Goal: Task Accomplishment & Management: Use online tool/utility

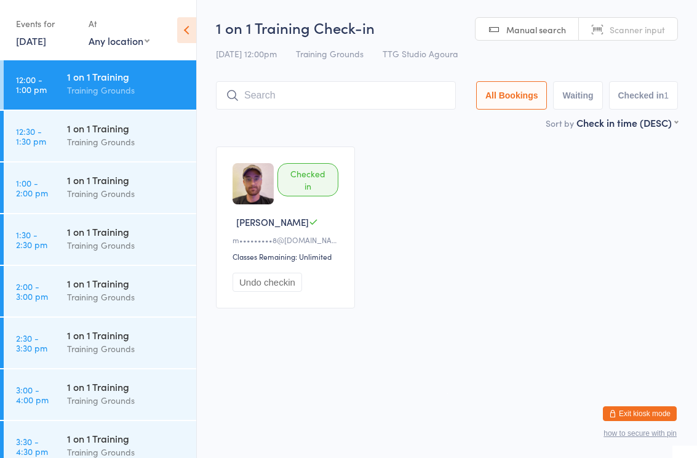
scroll to position [834, 0]
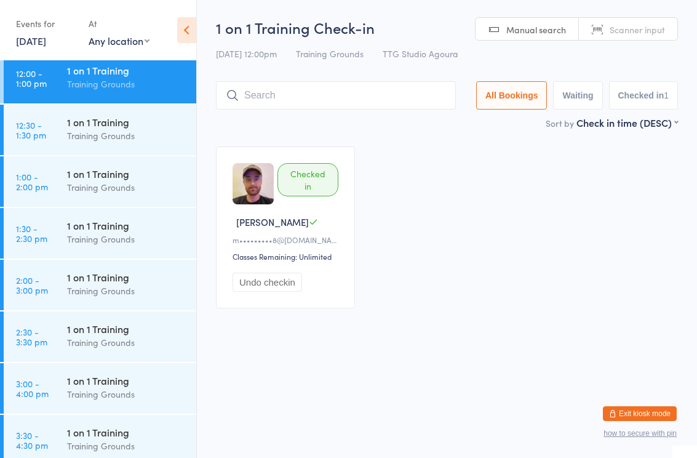
click at [104, 281] on div "1 on 1 Training" at bounding box center [126, 277] width 119 height 14
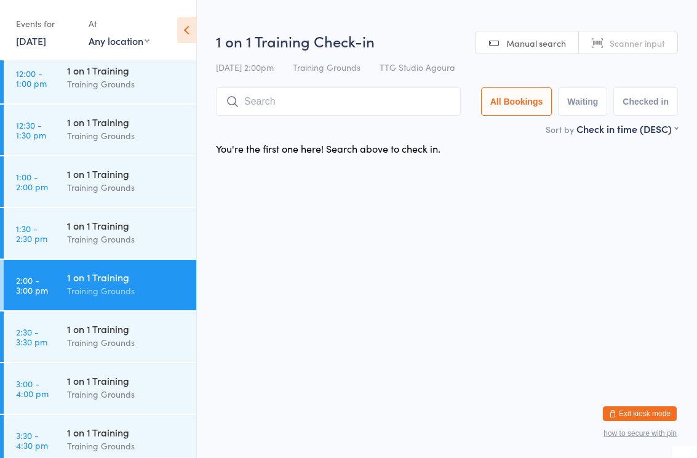
click at [336, 97] on input "search" at bounding box center [338, 101] width 245 height 28
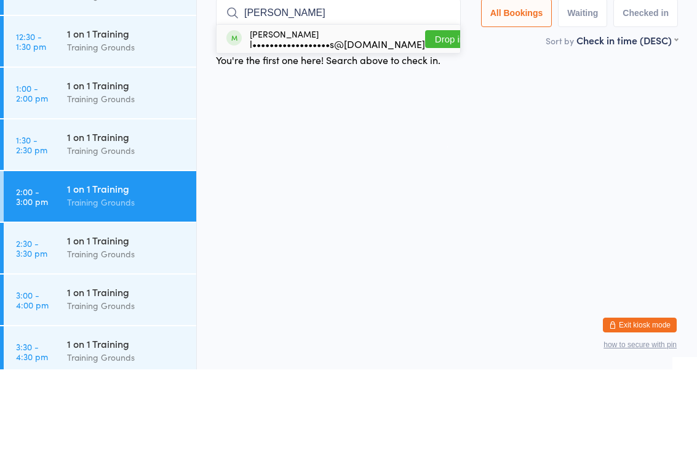
type input "[PERSON_NAME]"
click at [287, 127] on div "l••••••••••••••••••s@[DOMAIN_NAME]" at bounding box center [337, 132] width 175 height 10
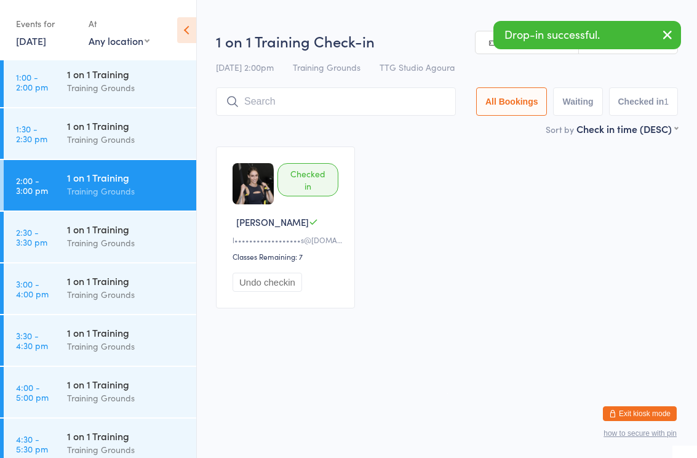
scroll to position [935, 0]
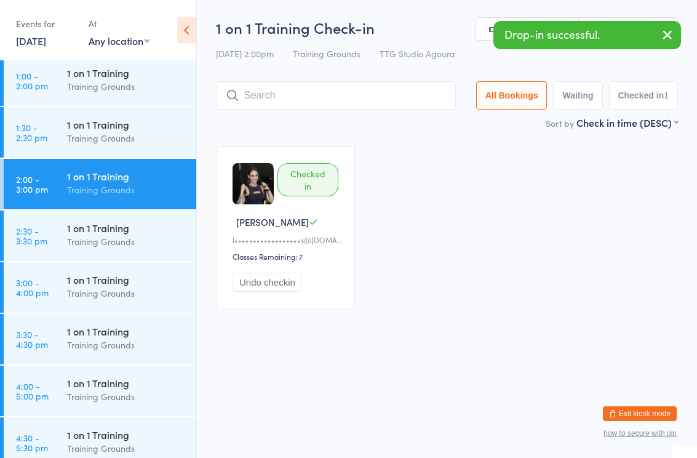
click at [139, 282] on div "1 on 1 Training" at bounding box center [126, 279] width 119 height 14
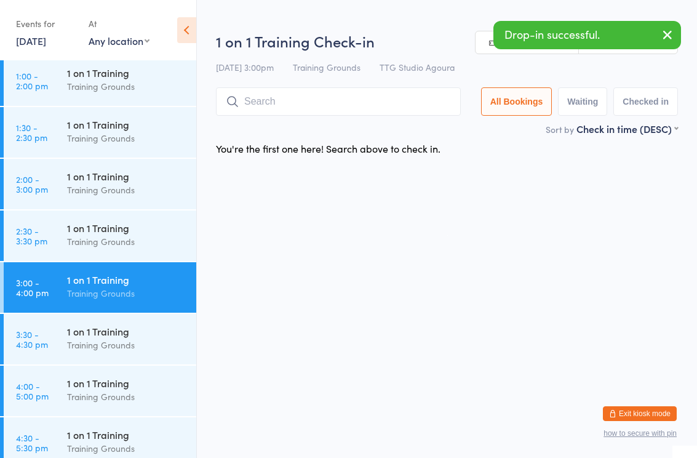
click at [287, 98] on input "search" at bounding box center [338, 101] width 245 height 28
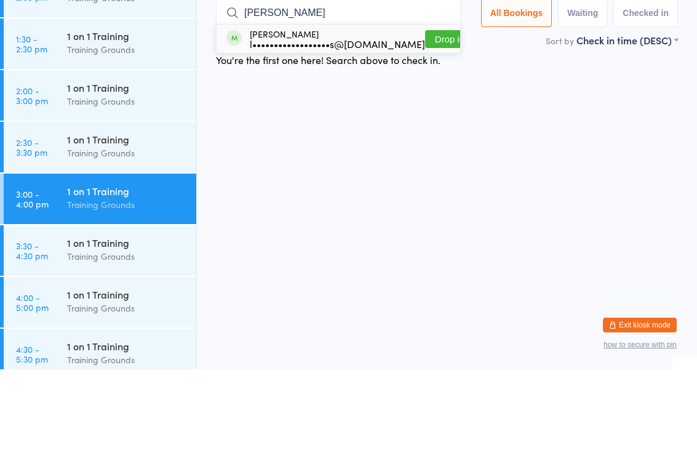
type input "[PERSON_NAME]"
click at [291, 127] on div "l••••••••••••••••••s@[DOMAIN_NAME]" at bounding box center [337, 132] width 175 height 10
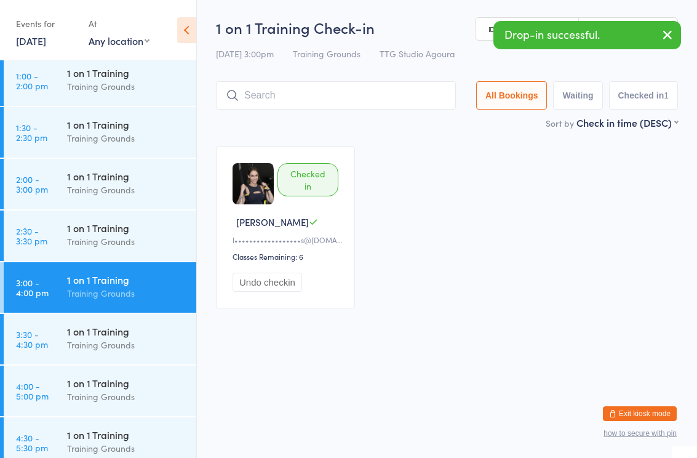
click at [133, 371] on div "1 on 1 Training Training Grounds" at bounding box center [131, 389] width 129 height 49
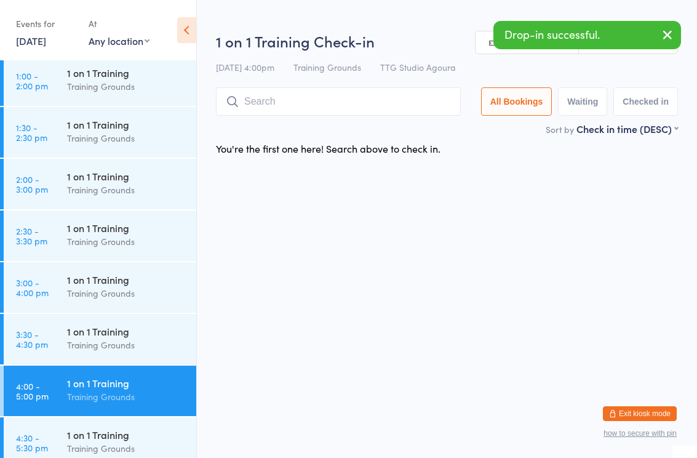
click at [319, 101] on input "search" at bounding box center [338, 101] width 245 height 28
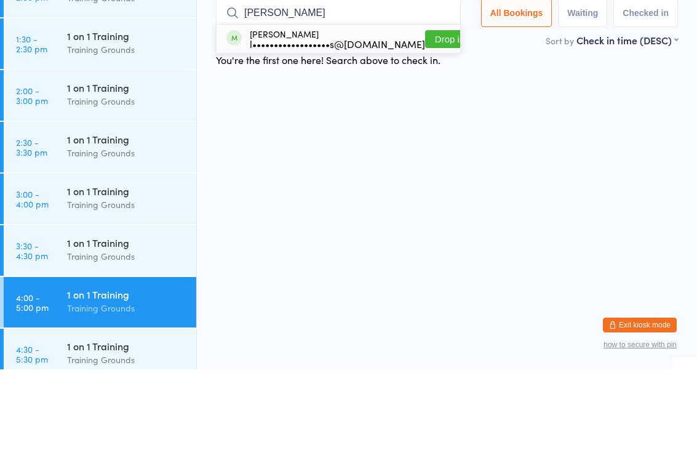
type input "[PERSON_NAME]"
click at [274, 117] on div "[PERSON_NAME] l••••••••••••••••••s@[DOMAIN_NAME]" at bounding box center [337, 127] width 175 height 20
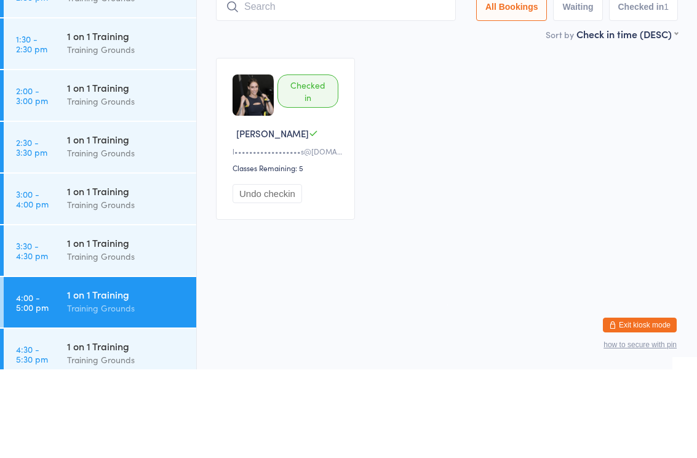
type input "n"
